Goal: Task Accomplishment & Management: Manage account settings

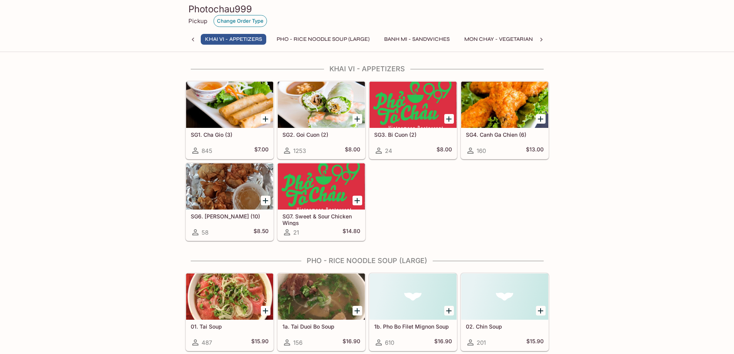
click at [236, 21] on button "Change Order Type" at bounding box center [240, 21] width 54 height 12
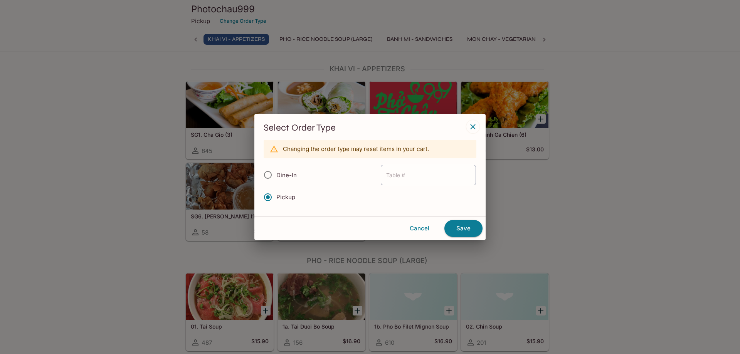
click at [476, 125] on icon "button" at bounding box center [472, 126] width 9 height 9
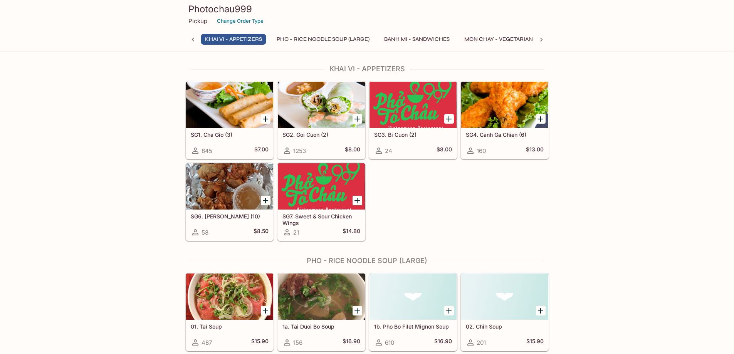
click at [193, 40] on icon at bounding box center [193, 40] width 8 height 8
click at [542, 39] on icon at bounding box center [541, 40] width 8 height 8
